Goal: Task Accomplishment & Management: Manage account settings

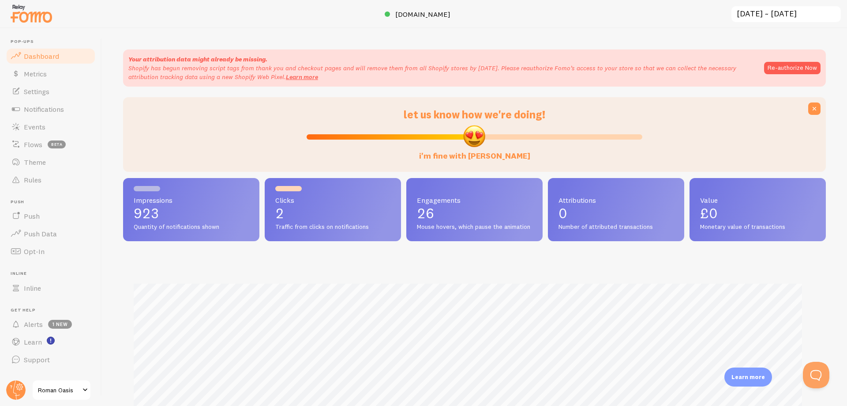
scroll to position [232, 696]
click at [49, 100] on link "Notifications" at bounding box center [50, 109] width 91 height 18
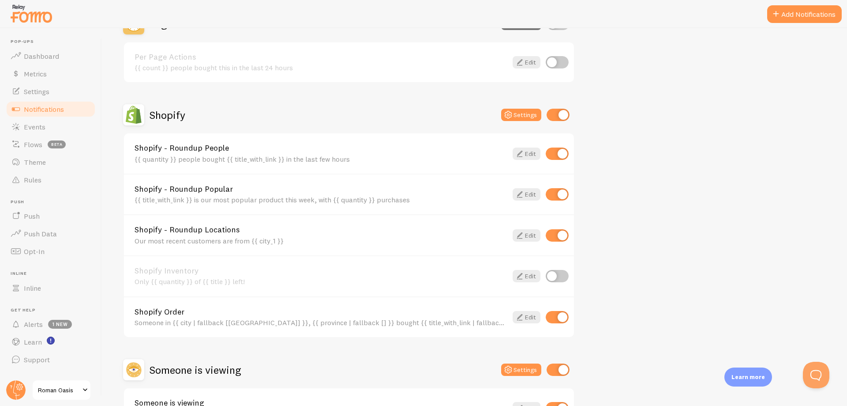
scroll to position [397, 0]
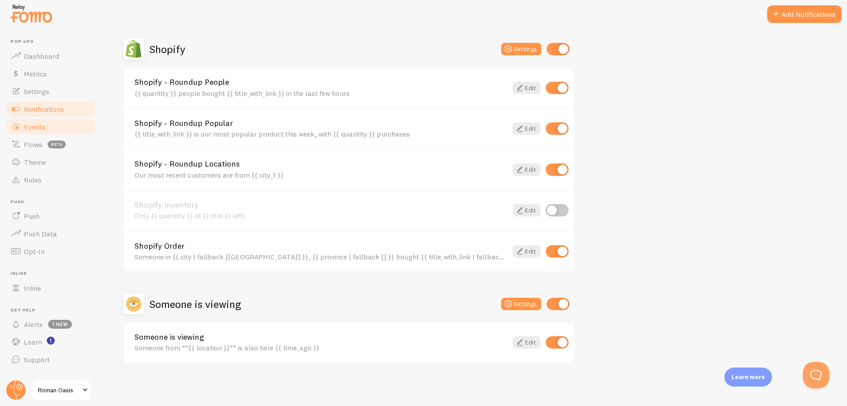
click at [51, 132] on link "Events" at bounding box center [50, 127] width 91 height 18
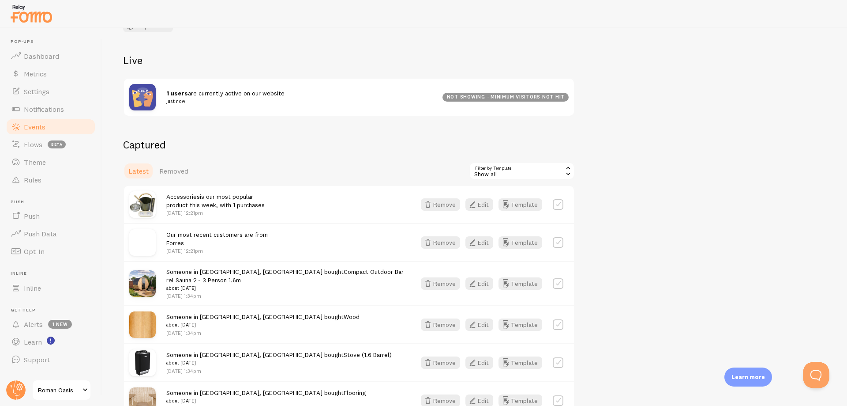
scroll to position [88, 0]
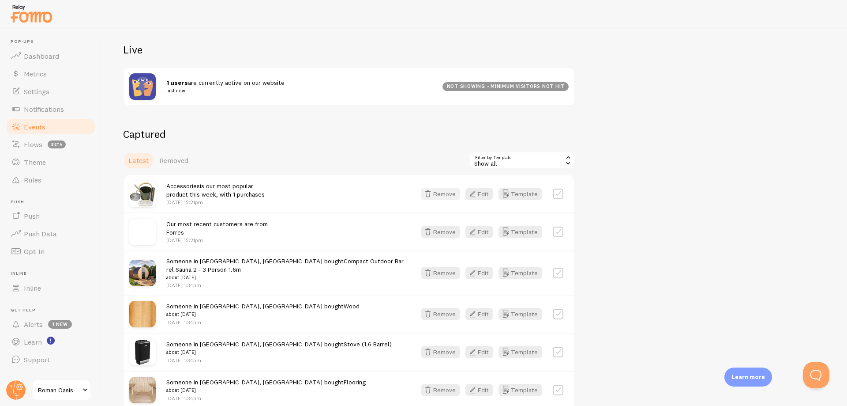
click at [437, 192] on button "Remove" at bounding box center [440, 194] width 39 height 12
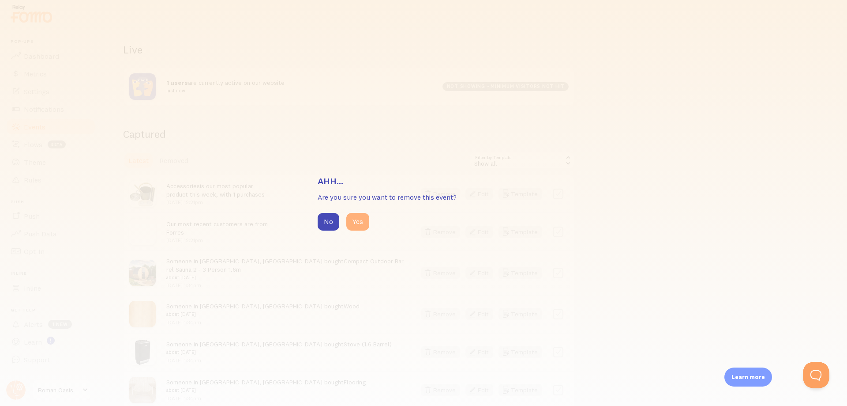
click at [362, 218] on button "Yes" at bounding box center [357, 222] width 23 height 18
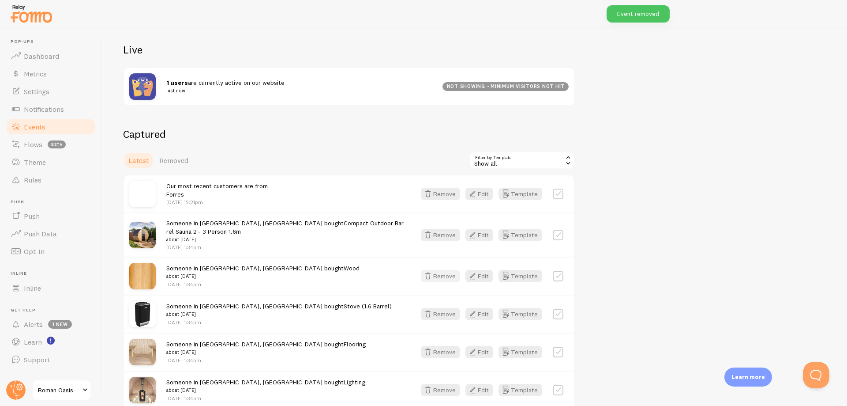
click at [440, 270] on button "Remove" at bounding box center [440, 276] width 39 height 12
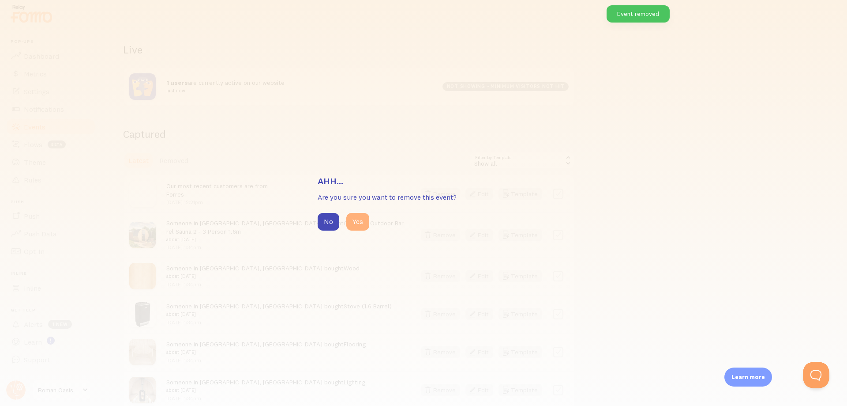
click at [348, 220] on button "Yes" at bounding box center [357, 222] width 23 height 18
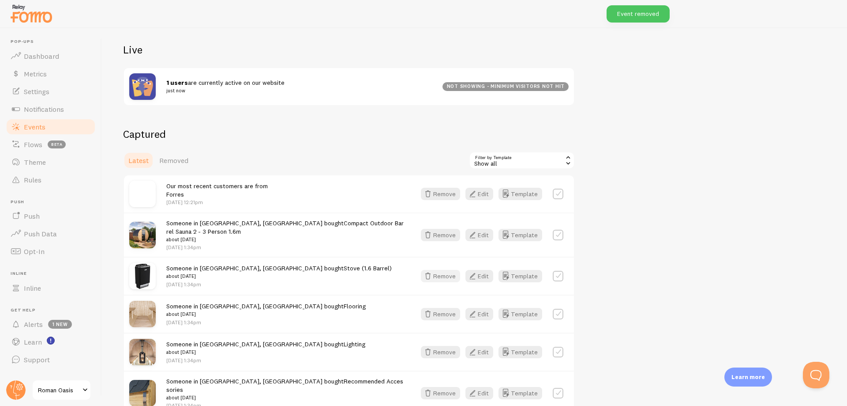
click at [446, 270] on button "Remove" at bounding box center [440, 276] width 39 height 12
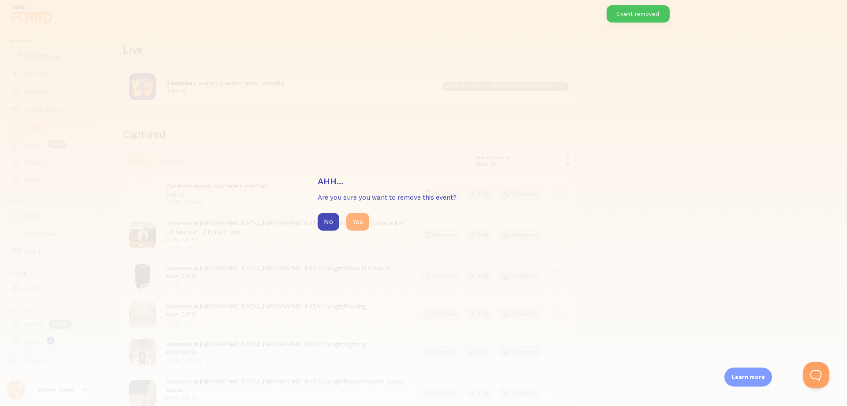
click at [357, 226] on button "Yes" at bounding box center [357, 222] width 23 height 18
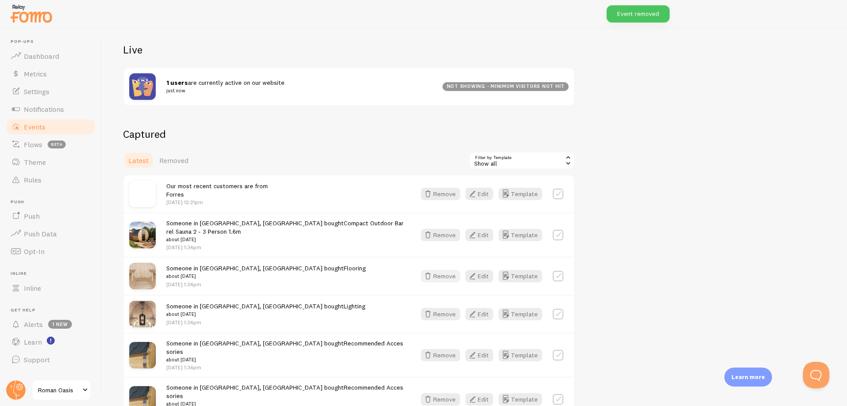
click at [437, 270] on button "Remove" at bounding box center [440, 276] width 39 height 12
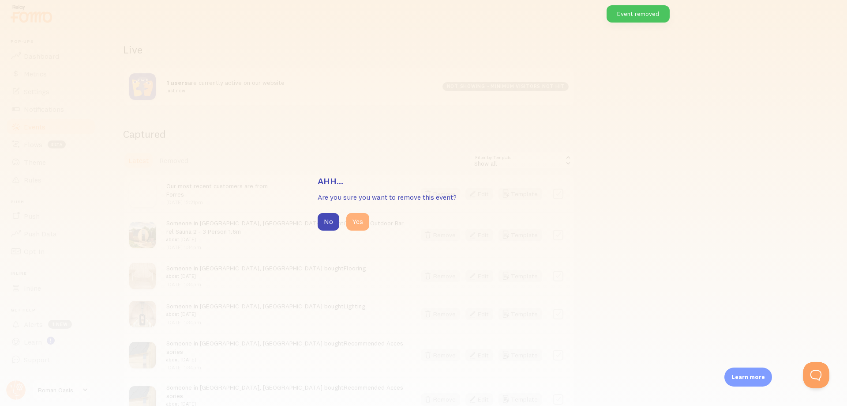
click at [362, 217] on button "Yes" at bounding box center [357, 222] width 23 height 18
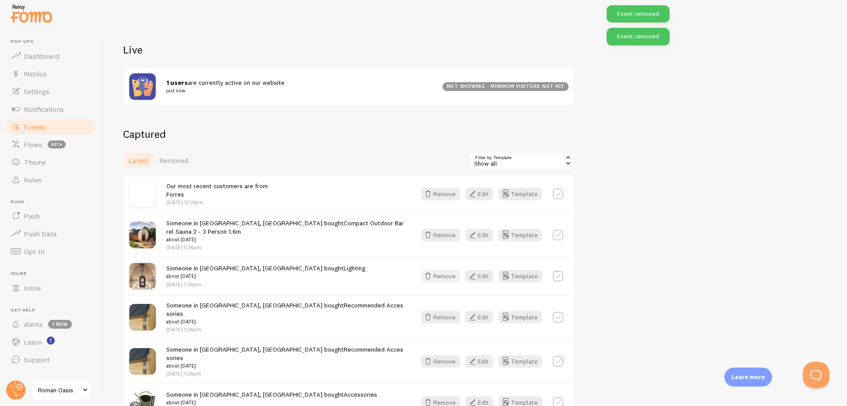
click at [457, 270] on button "Remove" at bounding box center [440, 276] width 39 height 12
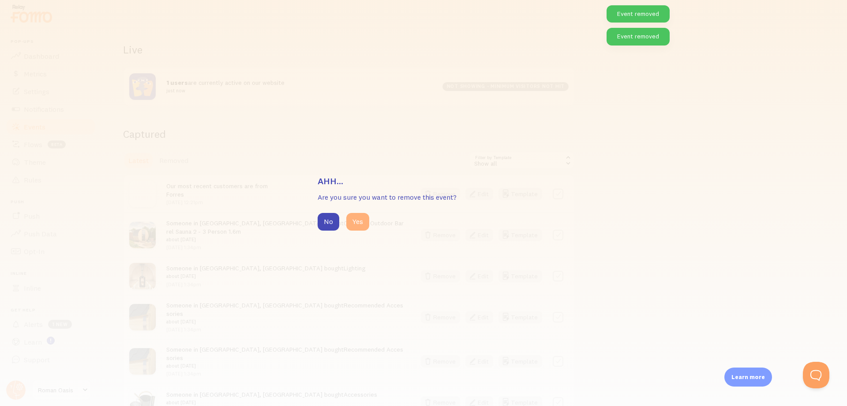
click at [363, 218] on button "Yes" at bounding box center [357, 222] width 23 height 18
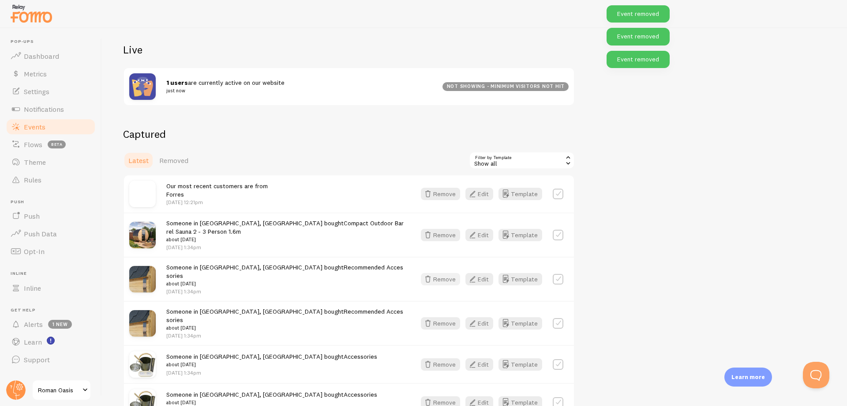
click at [447, 273] on button "Remove" at bounding box center [440, 279] width 39 height 12
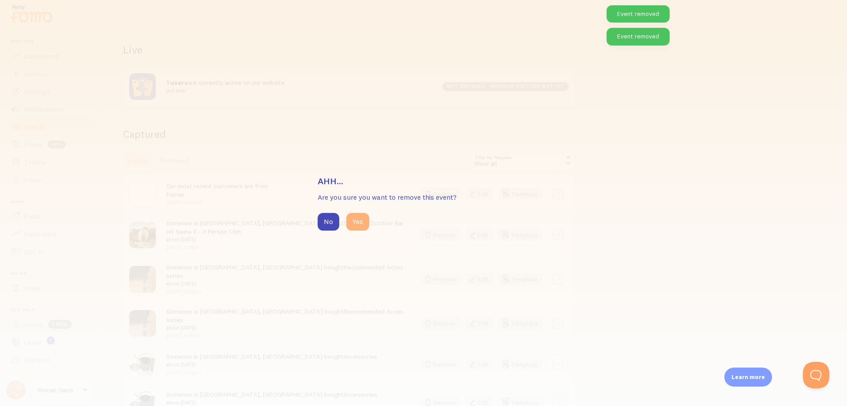
click at [357, 221] on button "Yes" at bounding box center [357, 222] width 23 height 18
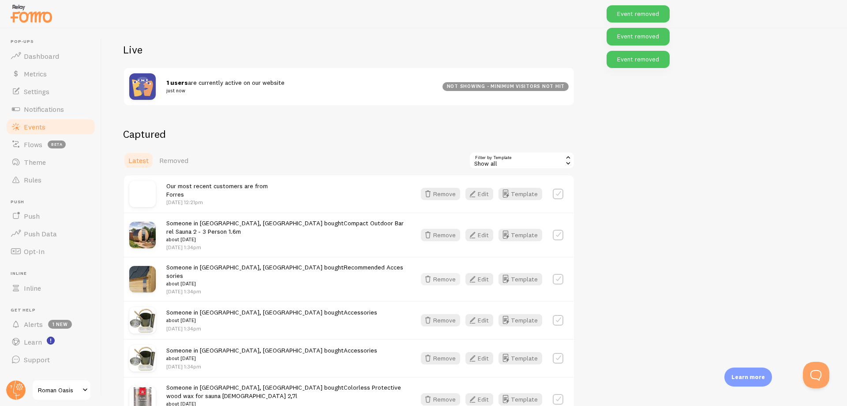
click at [440, 273] on button "Remove" at bounding box center [440, 279] width 39 height 12
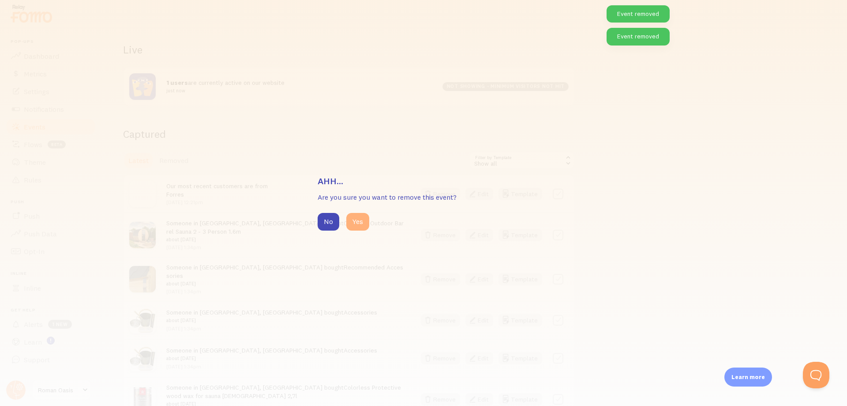
click at [362, 226] on button "Yes" at bounding box center [357, 222] width 23 height 18
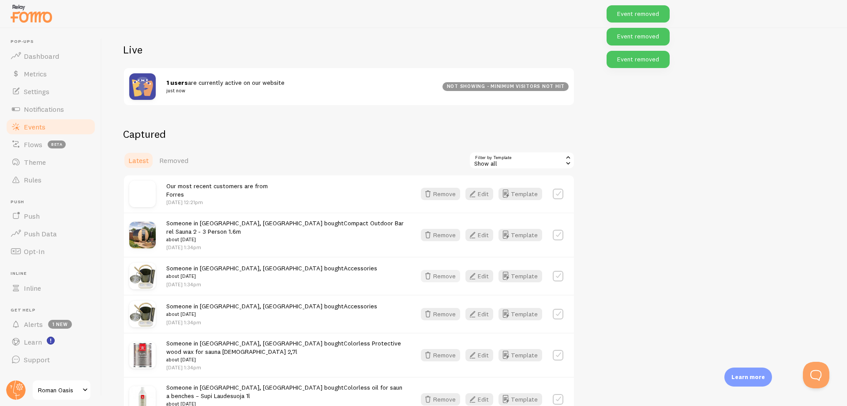
click at [440, 270] on button "Remove" at bounding box center [440, 276] width 39 height 12
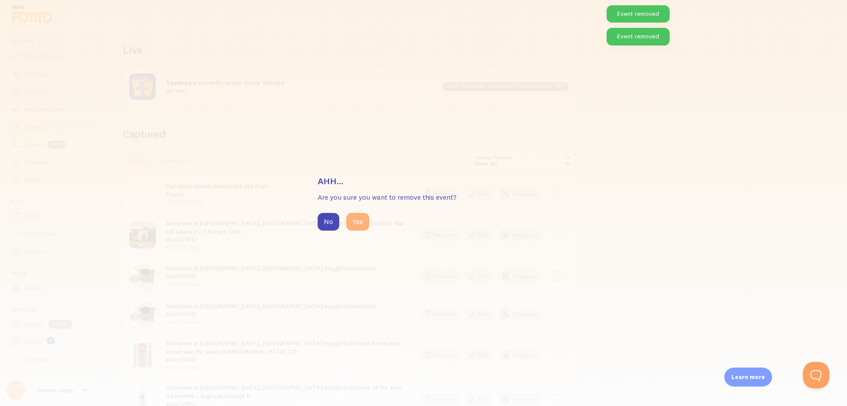
click at [365, 228] on button "Yes" at bounding box center [357, 222] width 23 height 18
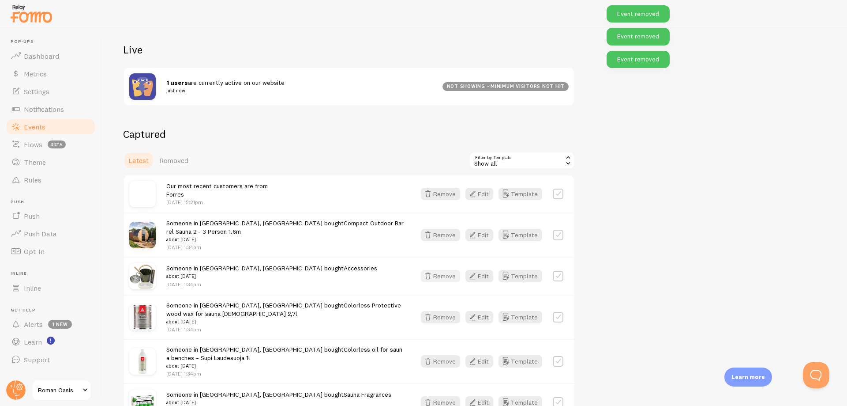
click at [448, 270] on button "Remove" at bounding box center [440, 276] width 39 height 12
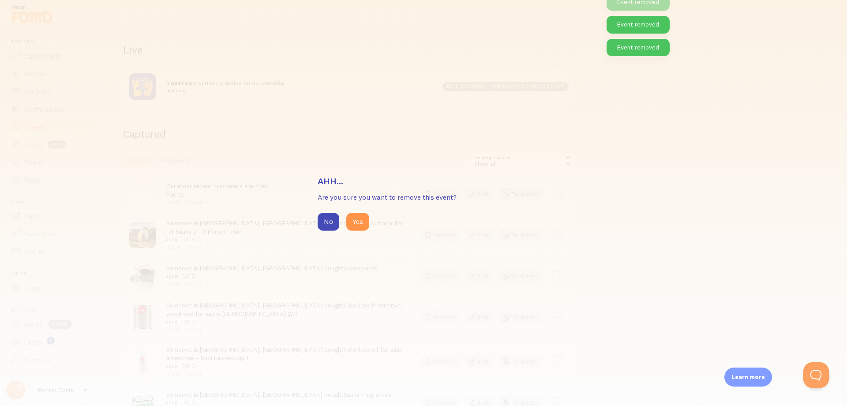
drag, startPoint x: 365, startPoint y: 219, endPoint x: 371, endPoint y: 232, distance: 14.4
click at [365, 220] on button "Yes" at bounding box center [357, 222] width 23 height 18
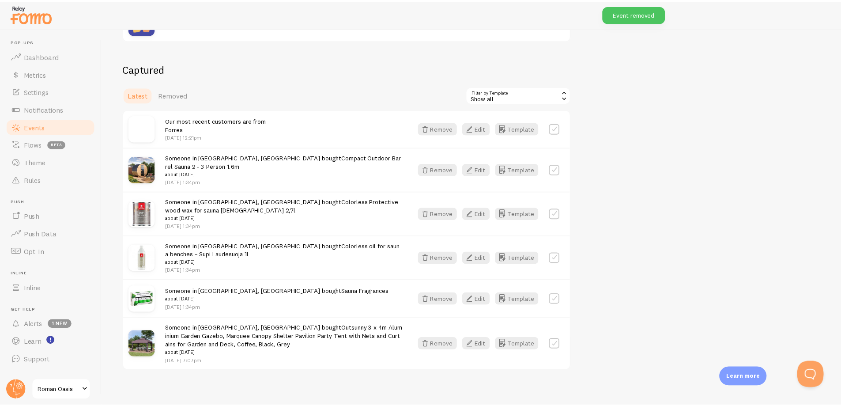
scroll to position [155, 0]
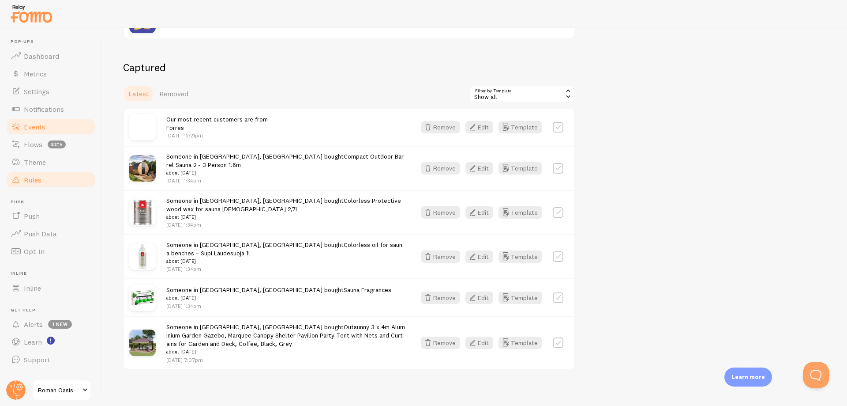
click at [35, 180] on span "Rules" at bounding box center [33, 179] width 18 height 9
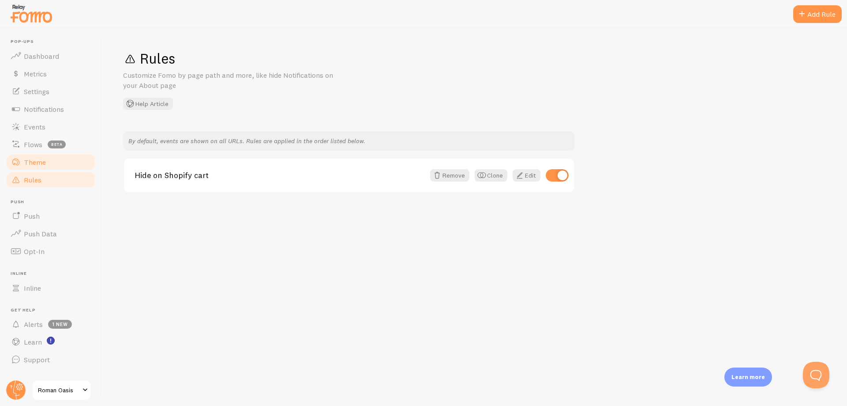
click at [43, 162] on span "Theme" at bounding box center [35, 162] width 22 height 9
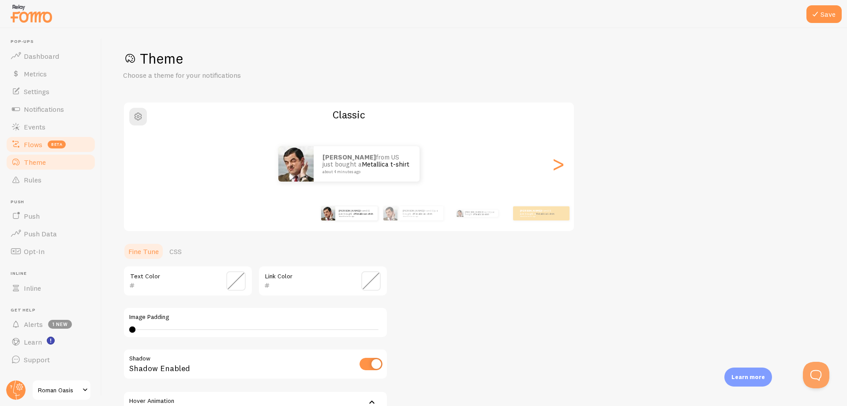
click at [44, 143] on link "Flows beta" at bounding box center [50, 144] width 91 height 18
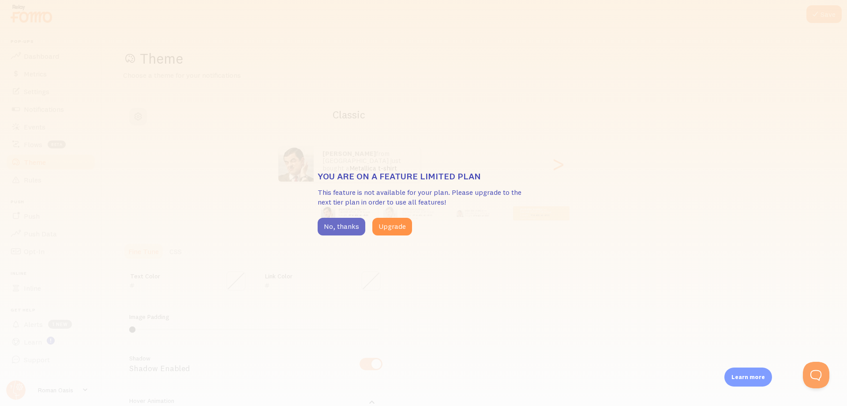
click at [328, 222] on button "No, thanks" at bounding box center [342, 227] width 48 height 18
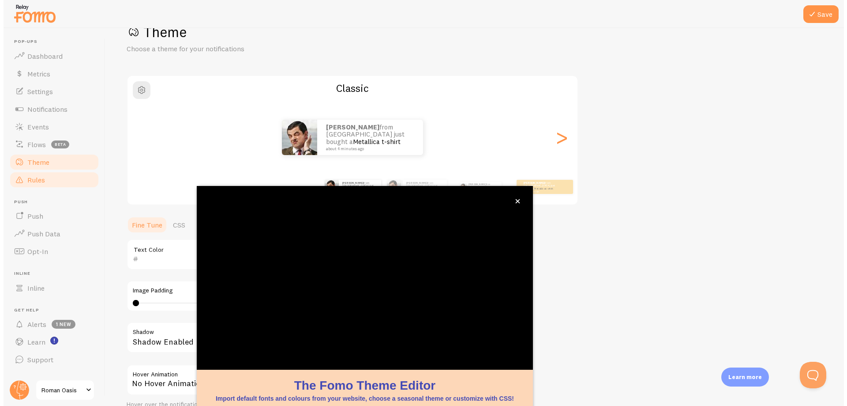
scroll to position [34, 0]
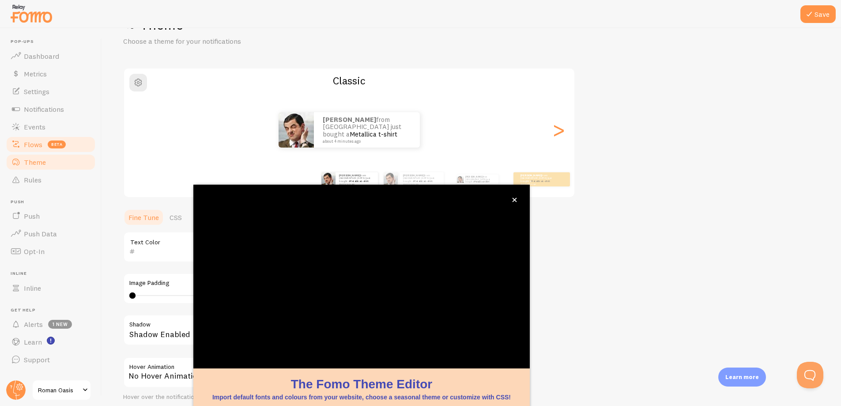
click at [16, 146] on span at bounding box center [16, 144] width 11 height 11
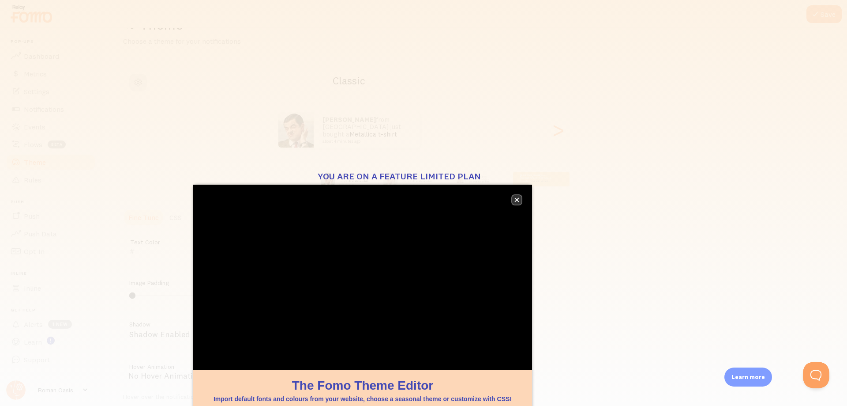
click at [516, 199] on icon "close," at bounding box center [517, 200] width 4 height 4
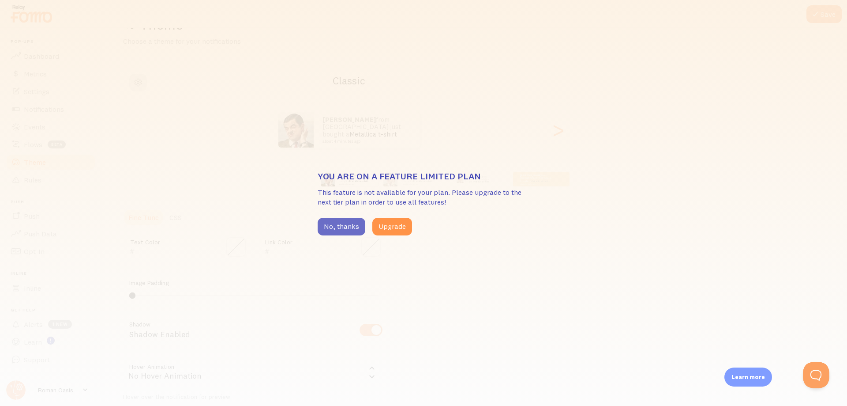
click at [323, 226] on button "No, thanks" at bounding box center [342, 227] width 48 height 18
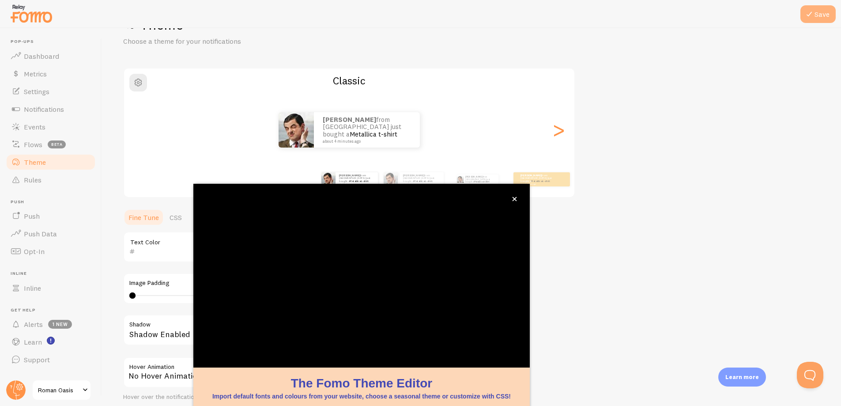
click at [810, 13] on icon at bounding box center [809, 14] width 11 height 11
click at [34, 130] on span "Events" at bounding box center [35, 126] width 22 height 9
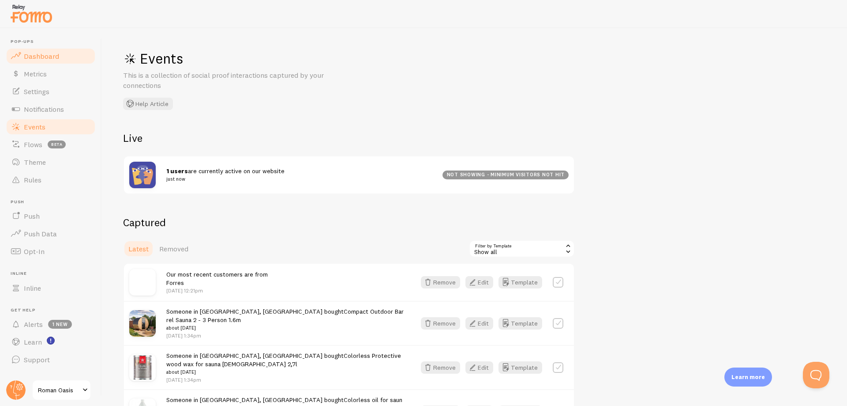
click at [52, 53] on span "Dashboard" at bounding box center [41, 56] width 35 height 9
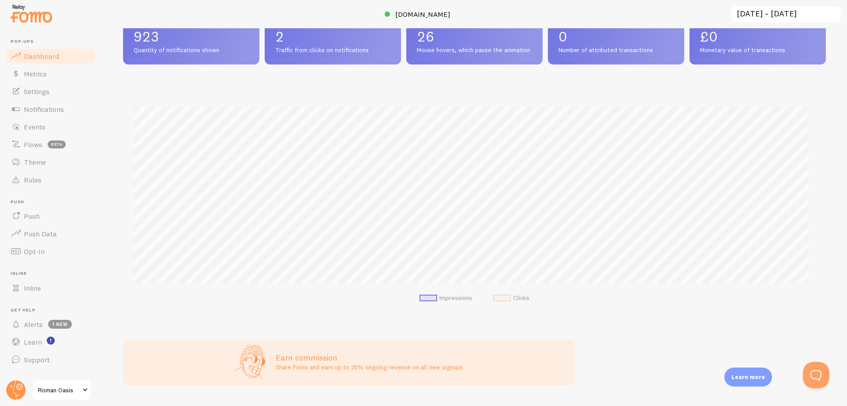
scroll to position [132, 0]
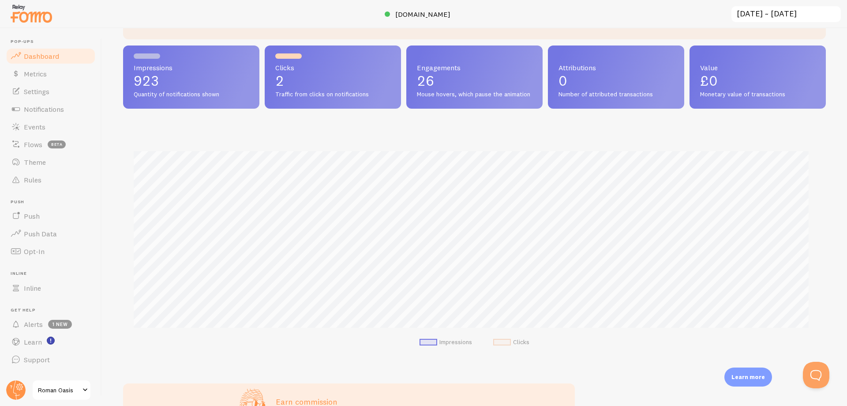
click at [320, 71] on div "Clicks 2 Traffic from clicks on notifications" at bounding box center [333, 77] width 136 height 64
click at [280, 81] on p "2" at bounding box center [332, 81] width 115 height 14
